Goal: Book appointment/travel/reservation

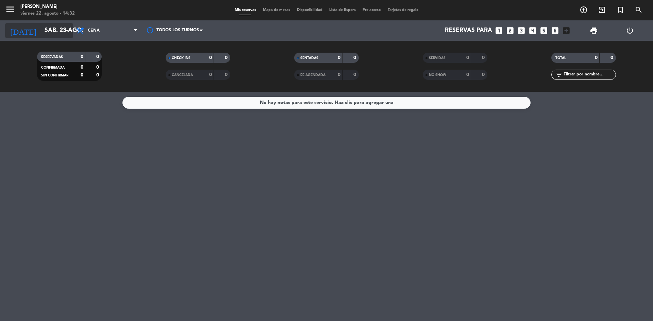
click at [50, 27] on input "sáb. 23 ago." at bounding box center [80, 31] width 79 height 14
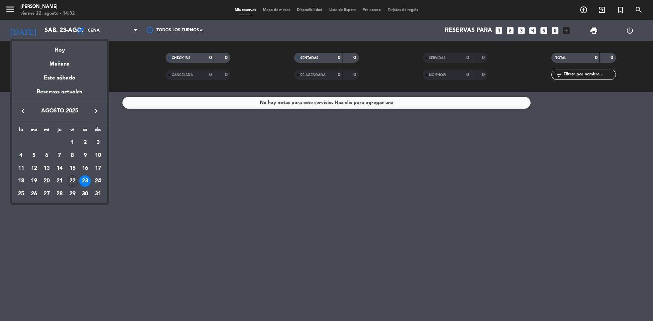
click at [69, 180] on div "22" at bounding box center [73, 181] width 12 height 12
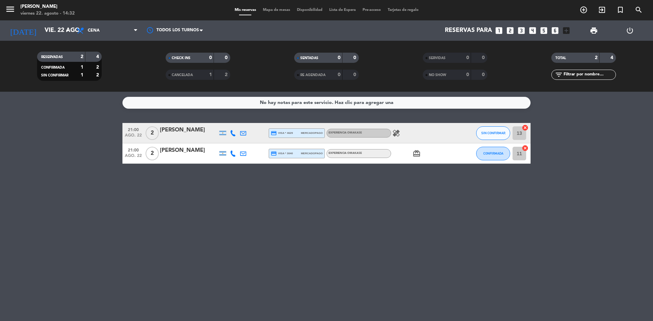
click at [416, 156] on icon "card_giftcard" at bounding box center [416, 154] width 8 height 8
click at [397, 133] on icon "healing" at bounding box center [396, 133] width 8 height 8
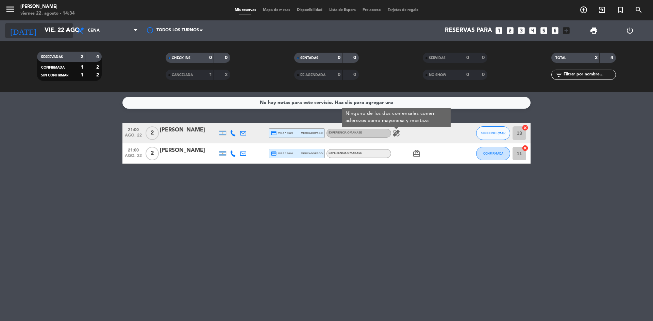
click at [60, 31] on input "vie. 22 ago." at bounding box center [80, 31] width 79 height 14
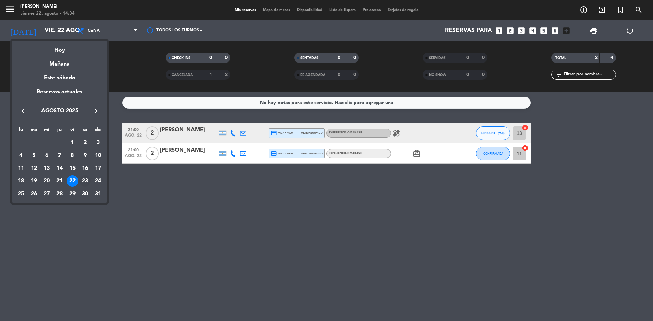
click at [87, 179] on div "23" at bounding box center [85, 181] width 12 height 12
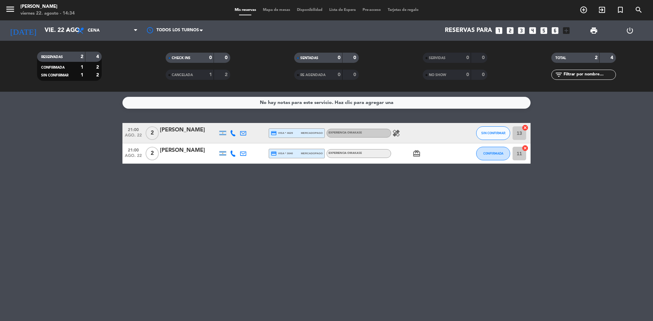
type input "sáb. 23 ago."
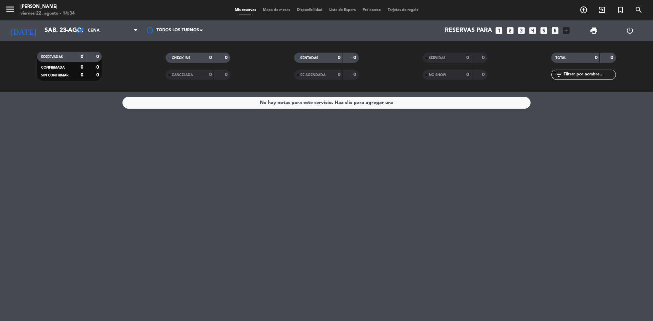
click at [500, 30] on icon "looks_one" at bounding box center [498, 30] width 9 height 9
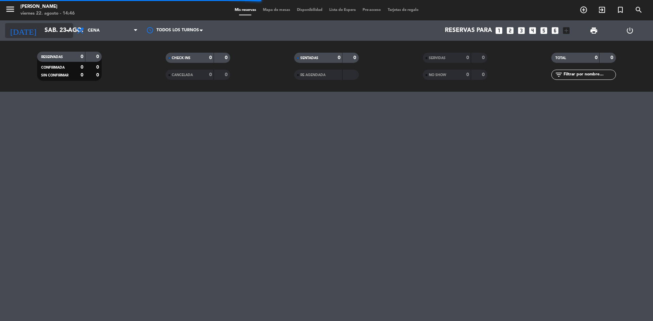
click at [49, 32] on input "sáb. 23 ago." at bounding box center [80, 31] width 79 height 14
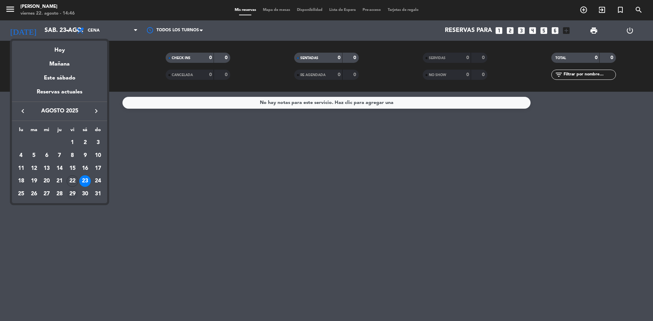
click at [71, 194] on div "29" at bounding box center [73, 194] width 12 height 12
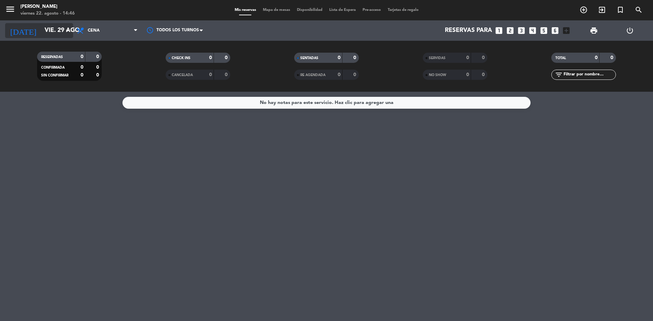
click at [45, 34] on input "vie. 29 ago." at bounding box center [80, 31] width 79 height 14
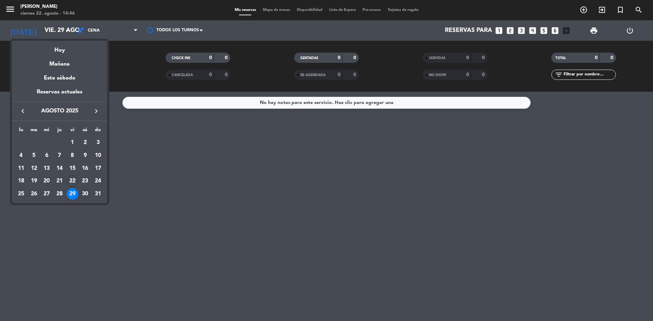
click at [85, 191] on div "30" at bounding box center [85, 194] width 12 height 12
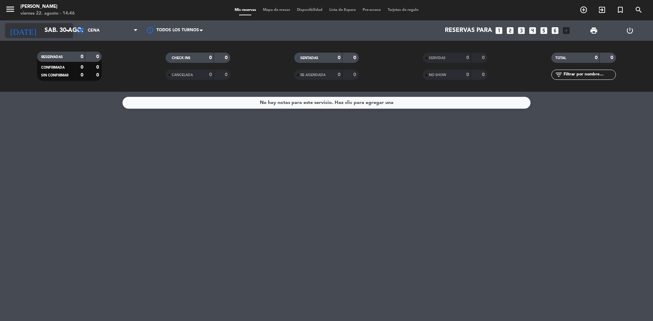
click at [45, 32] on input "sáb. 30 ago." at bounding box center [80, 31] width 79 height 14
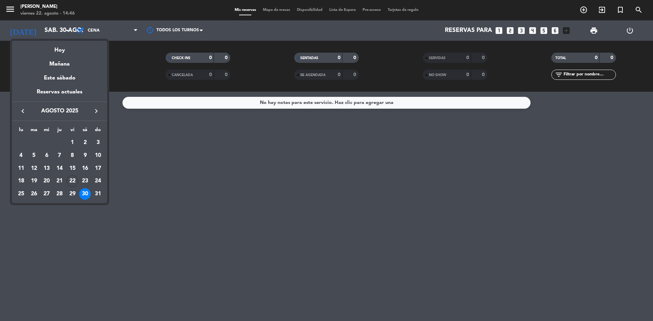
click at [99, 193] on div "31" at bounding box center [98, 194] width 12 height 12
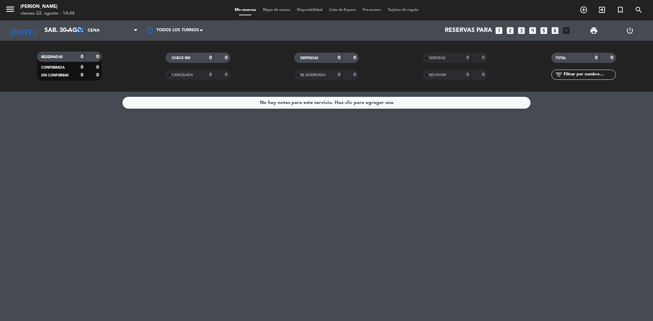
type input "dom. 31 ago."
click at [41, 27] on input "dom. 31 ago." at bounding box center [80, 31] width 79 height 14
